Goal: Find specific page/section: Find specific page/section

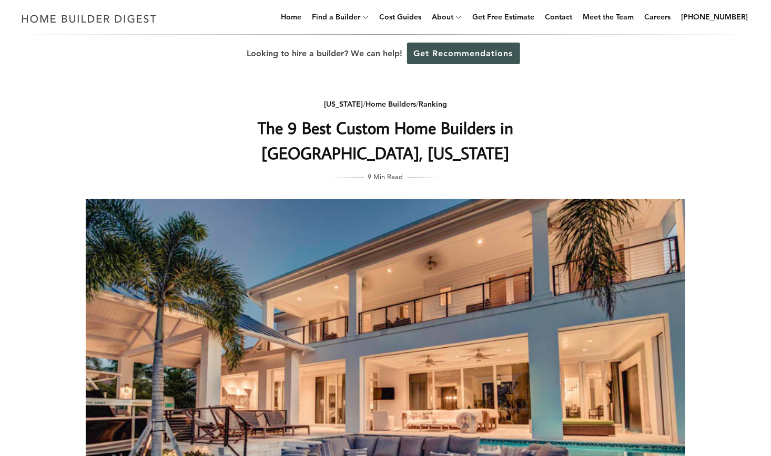
click at [692, 361] on div "[US_STATE] / Home Builders / Ranking The 9 Best Custom Home Builders in [GEOGRA…" at bounding box center [385, 336] width 633 height 526
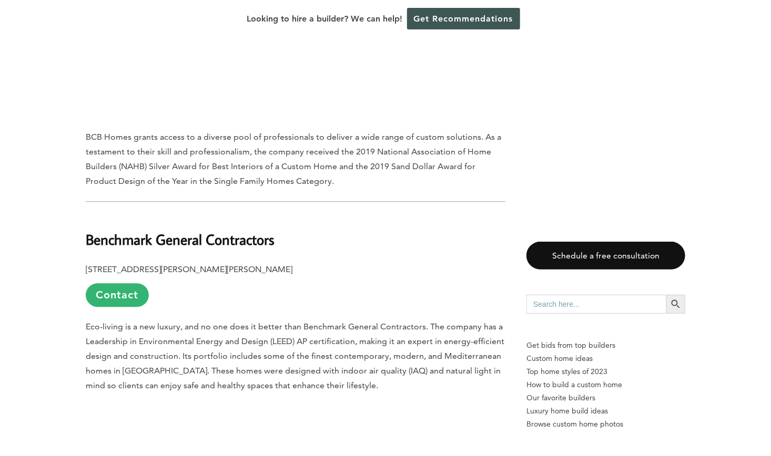
scroll to position [1240, 0]
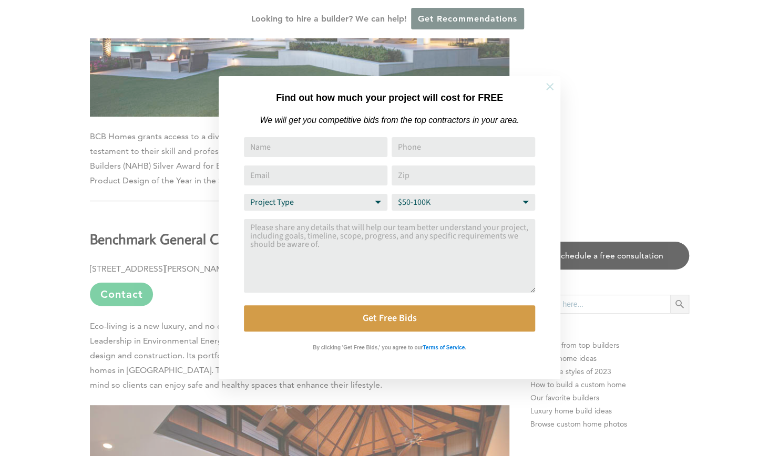
click at [544, 87] on icon at bounding box center [550, 87] width 12 height 12
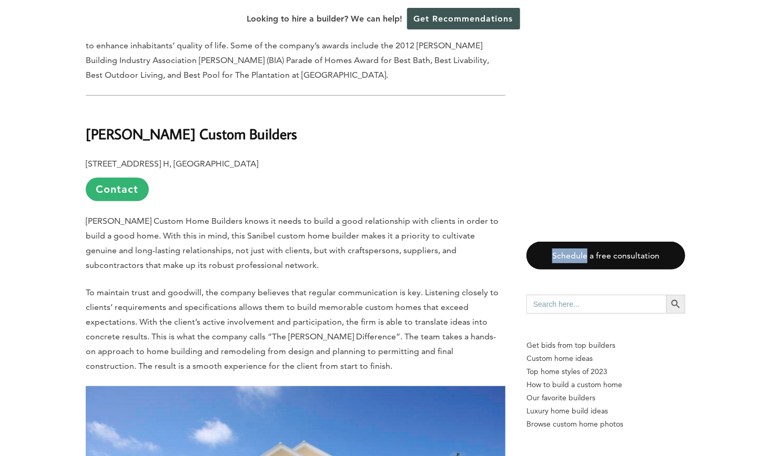
scroll to position [3906, 0]
drag, startPoint x: 260, startPoint y: 110, endPoint x: 217, endPoint y: 105, distance: 43.4
click at [217, 157] on p "[STREET_ADDRESS] [GEOGRAPHIC_DATA] Contact" at bounding box center [295, 179] width 419 height 45
click at [249, 109] on h2 "[PERSON_NAME] Custom Builders" at bounding box center [295, 127] width 419 height 36
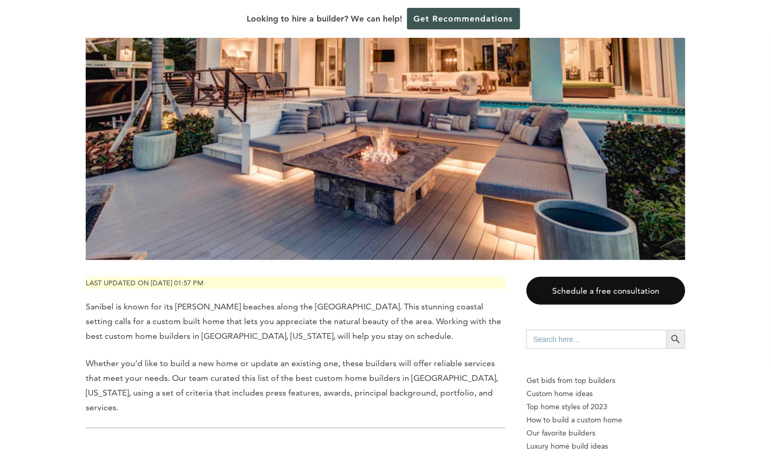
scroll to position [0, 0]
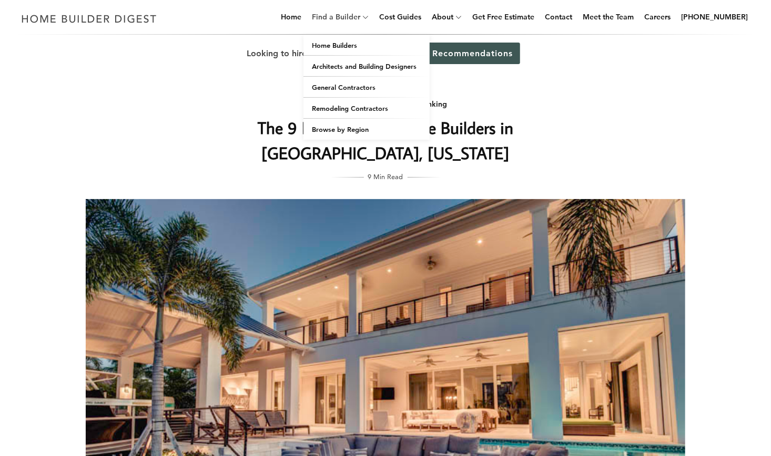
click at [345, 17] on link "Find a Builder" at bounding box center [333, 17] width 53 height 34
